Goal: Book appointment/travel/reservation

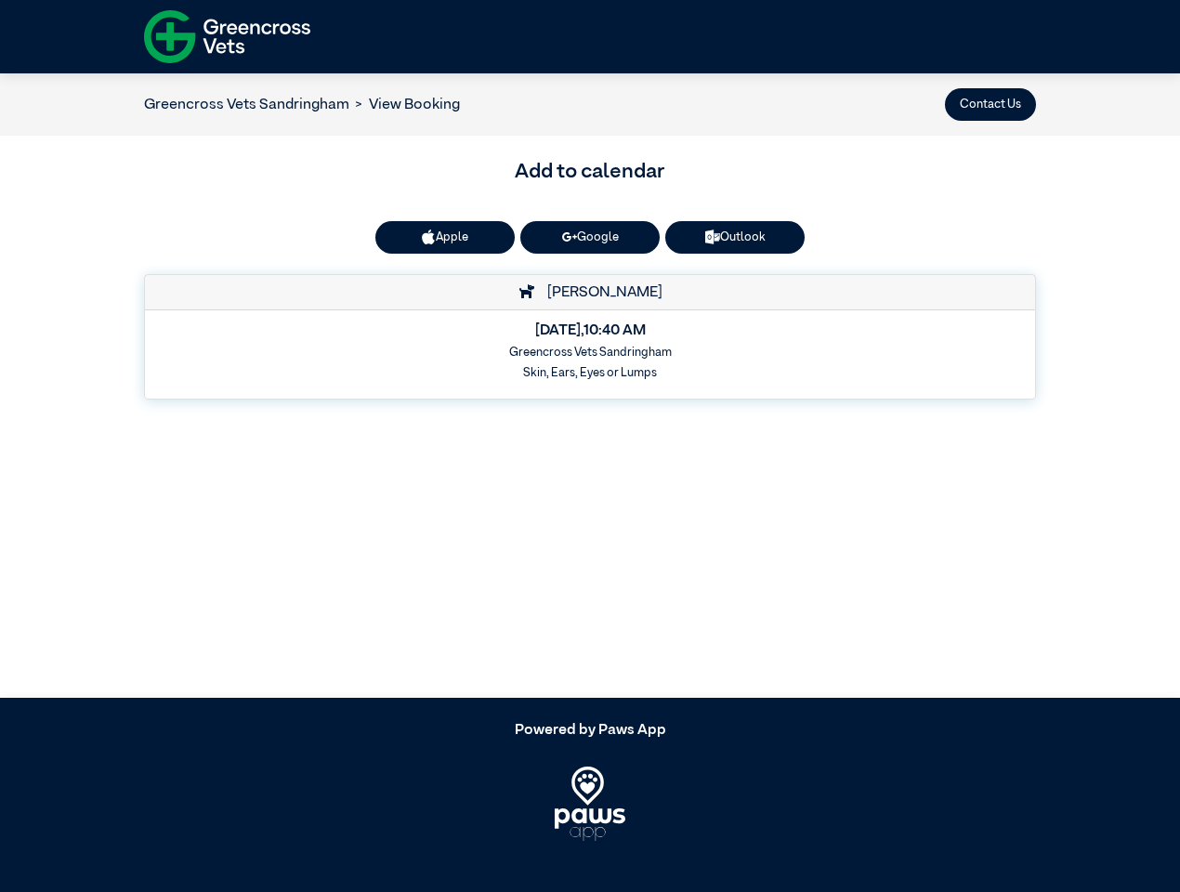
click at [990, 104] on button "Contact Us" at bounding box center [990, 104] width 91 height 33
click at [445, 237] on button "Apple" at bounding box center [444, 237] width 139 height 33
